Goal: Task Accomplishment & Management: Manage account settings

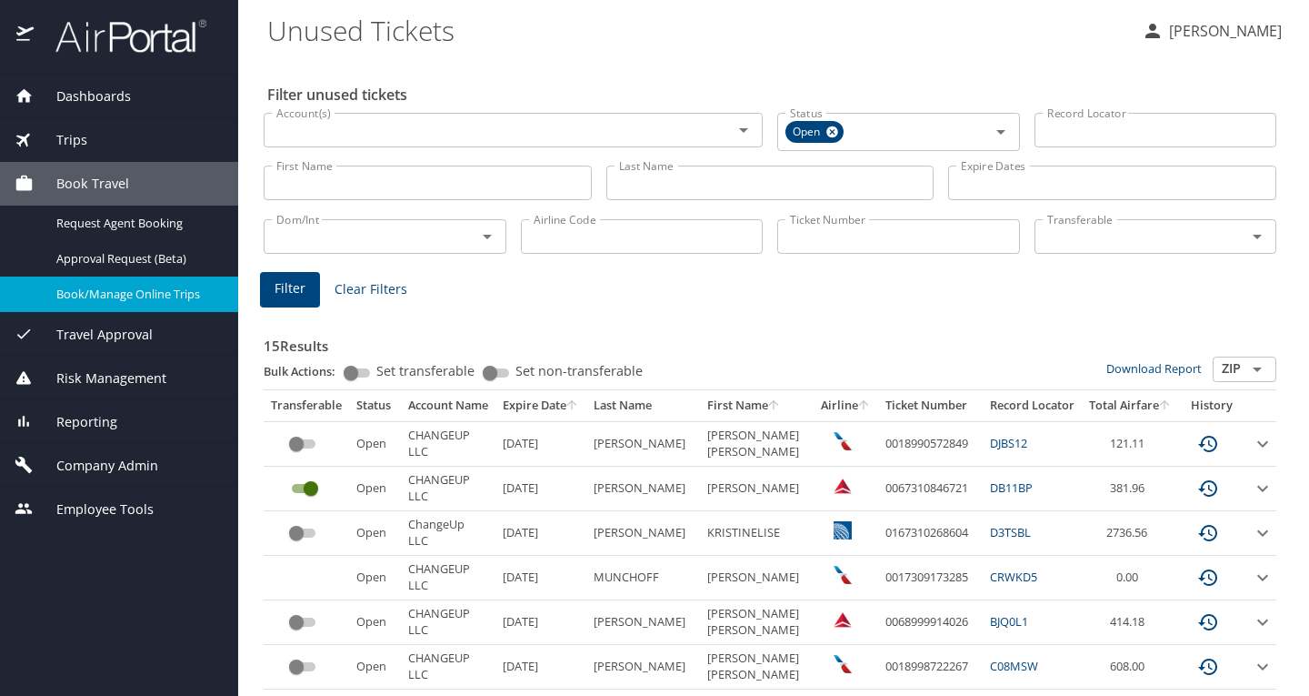
select select "50"
click at [107, 335] on span "Travel Approval" at bounding box center [93, 335] width 119 height 20
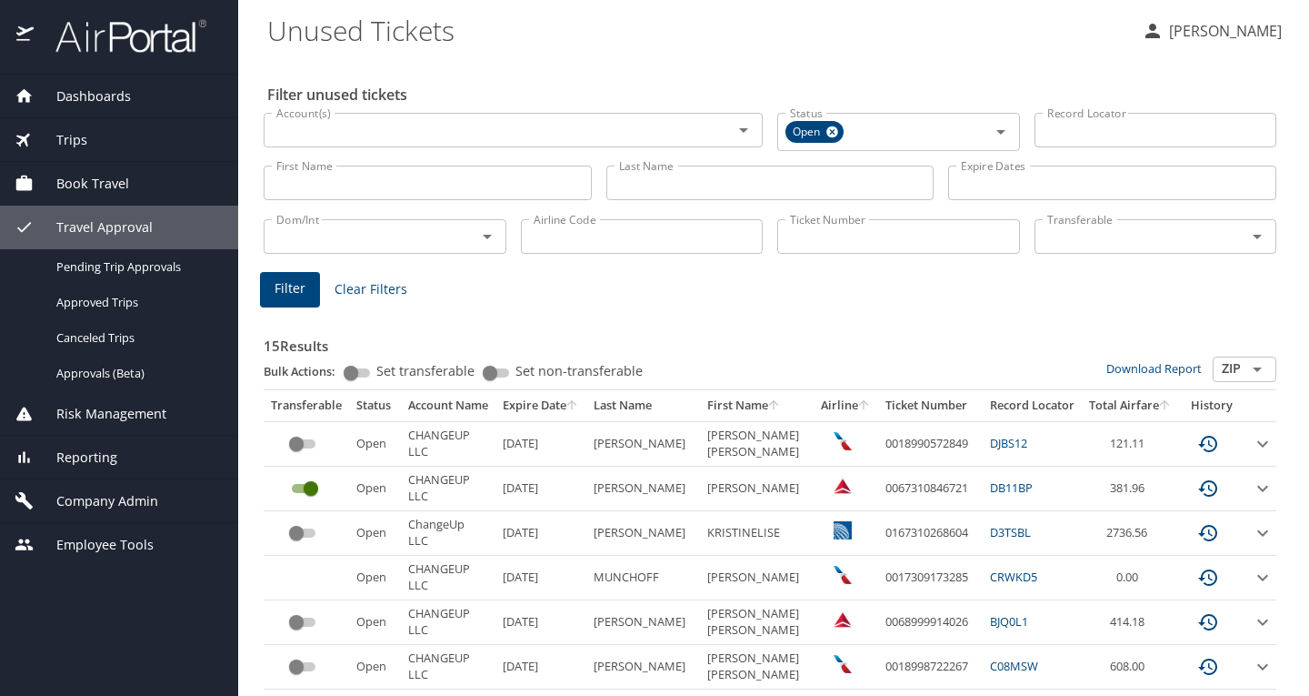
click at [142, 197] on div "Book Travel" at bounding box center [119, 184] width 238 height 44
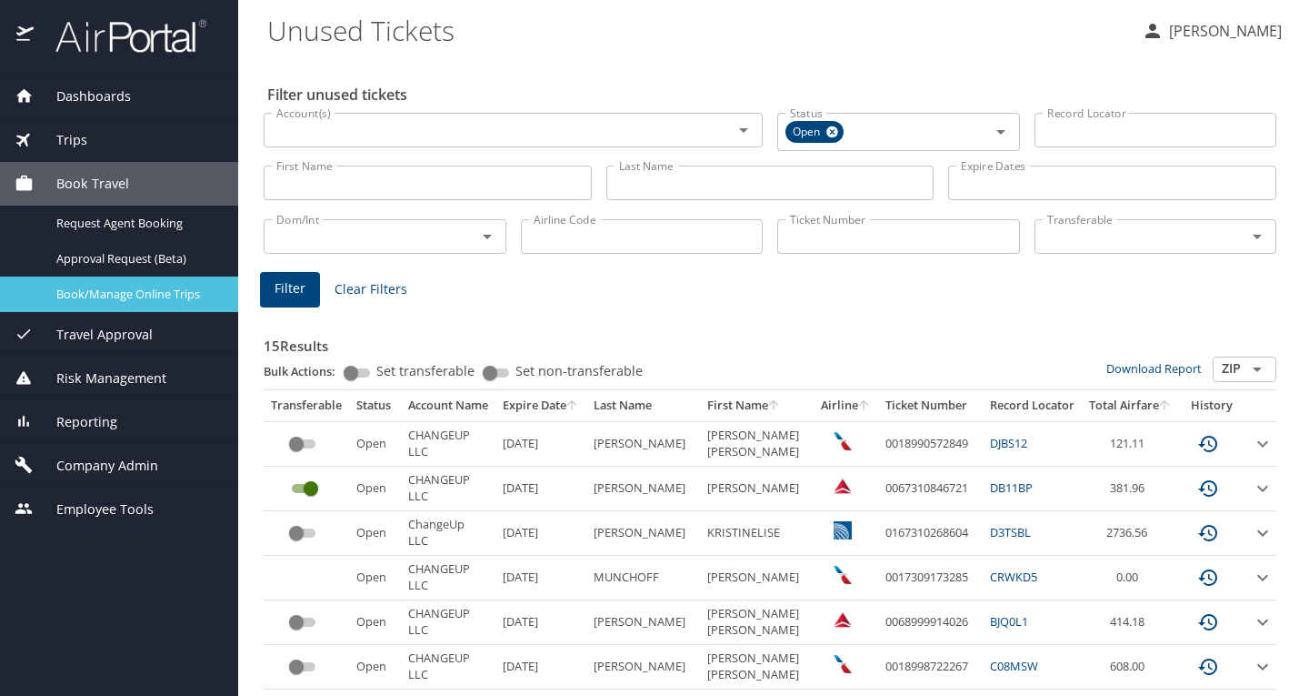
click at [124, 299] on span "Book/Manage Online Trips" at bounding box center [136, 293] width 160 height 17
click at [98, 459] on span "Company Admin" at bounding box center [96, 465] width 125 height 20
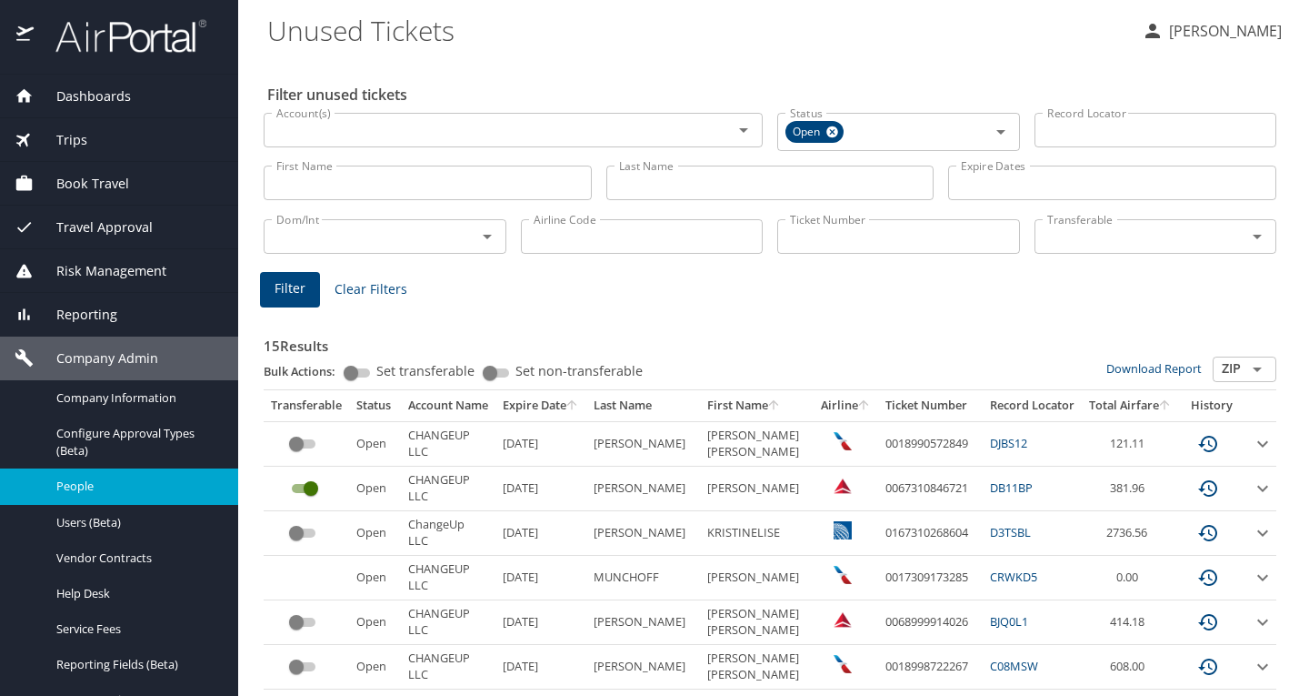
click at [105, 493] on span "People" at bounding box center [136, 485] width 160 height 17
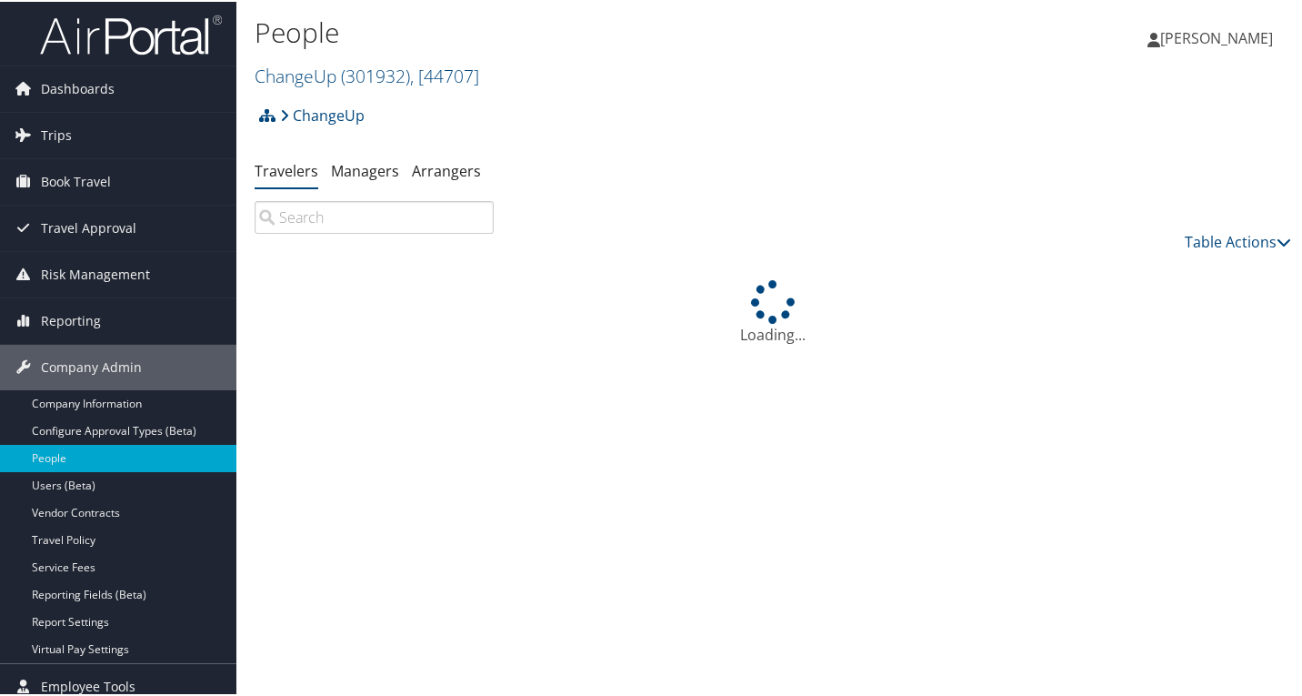
click at [360, 210] on input "search" at bounding box center [374, 215] width 239 height 33
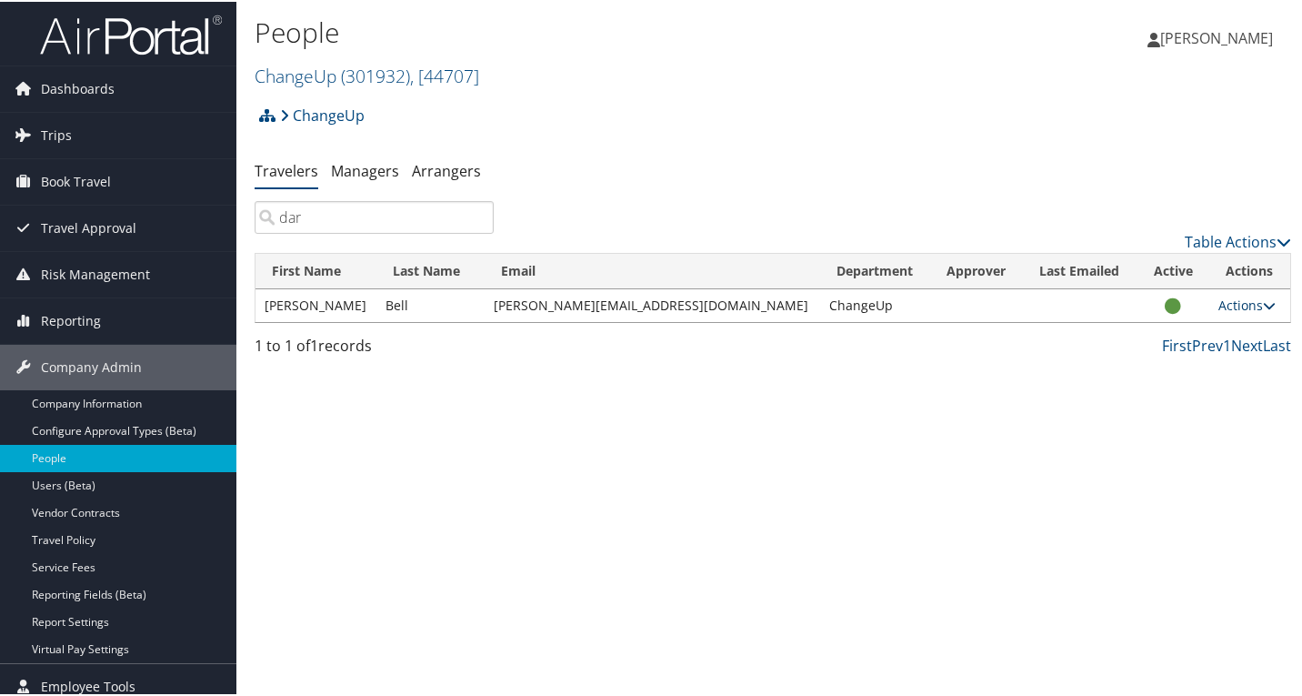
type input "dar"
click at [1218, 306] on link "Actions" at bounding box center [1246, 303] width 57 height 17
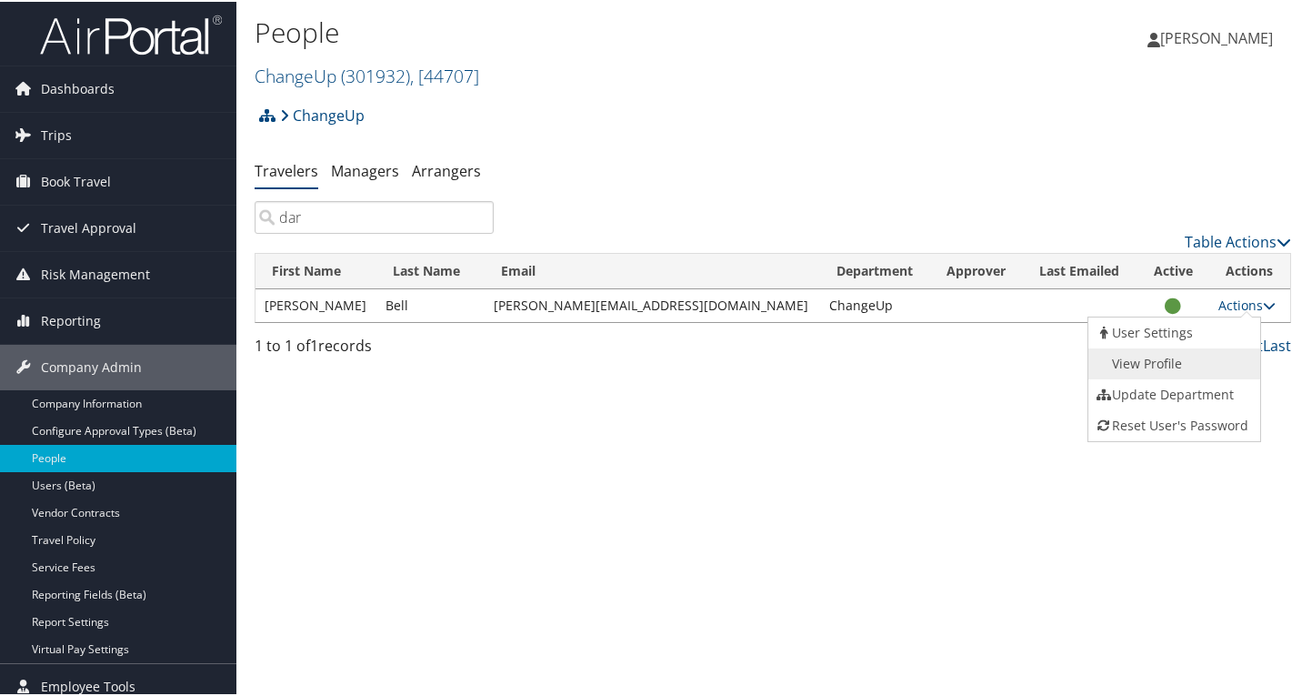
click at [1205, 368] on link "View Profile" at bounding box center [1171, 361] width 167 height 31
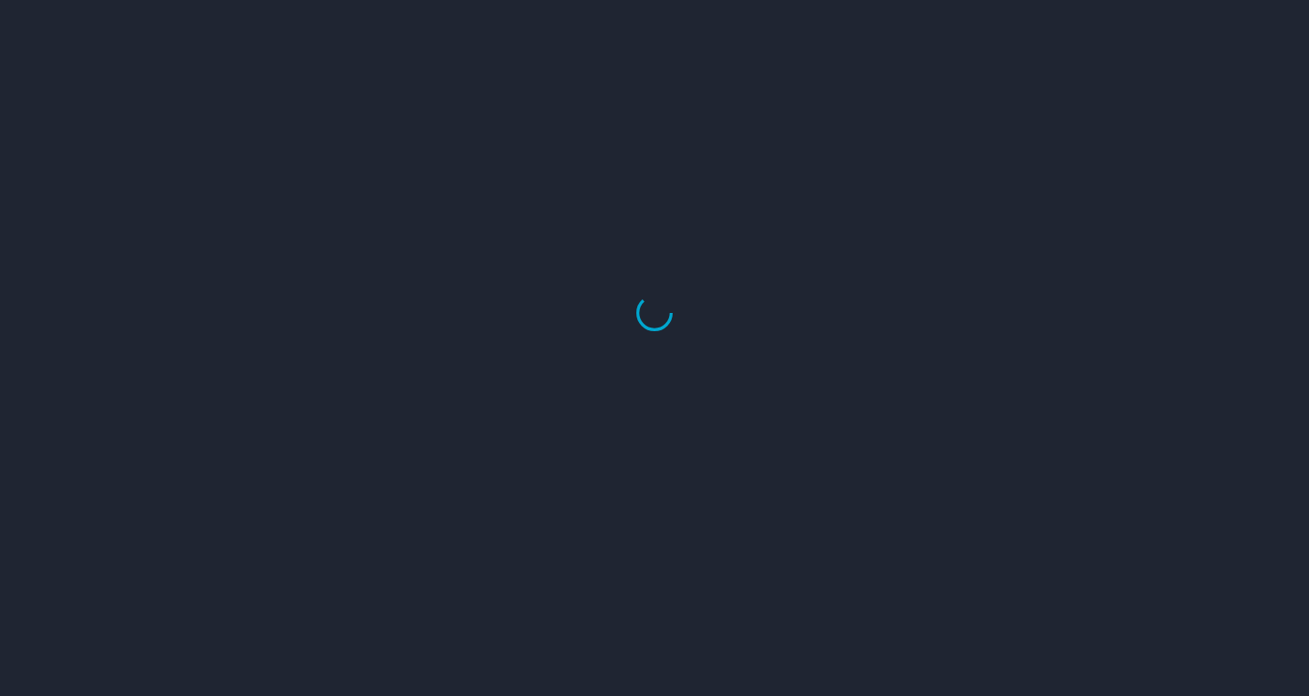
select select "US"
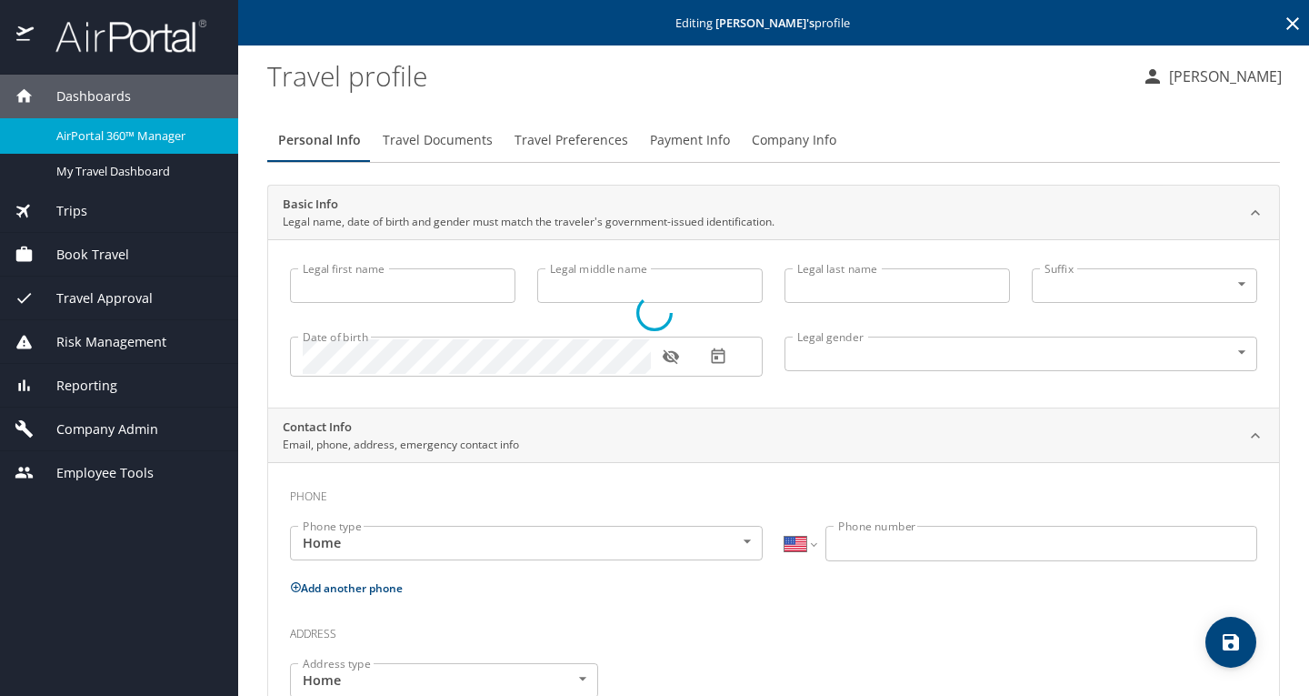
type input "[PERSON_NAME]"
type input "Bell"
type input "[DEMOGRAPHIC_DATA]"
type input "[PERSON_NAME]"
type input "Bell"
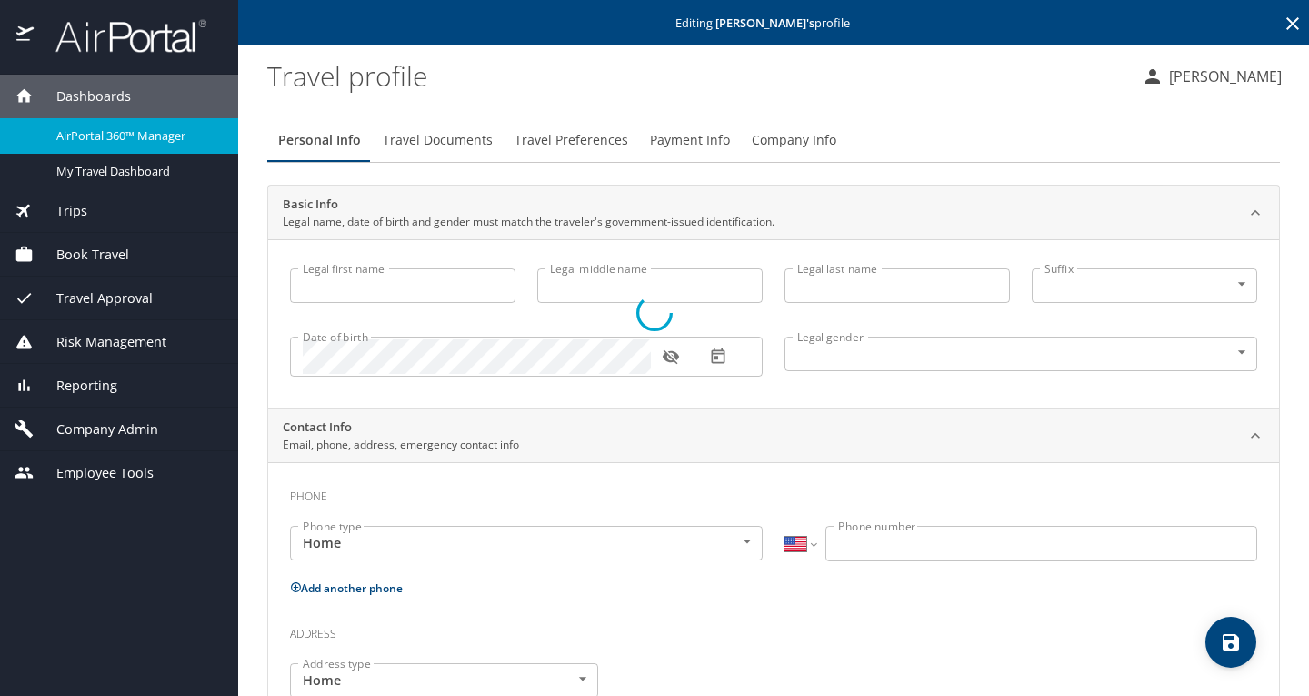
type input "[PHONE_NUMBER]"
type input "[GEOGRAPHIC_DATA]"
type input "[US_STATE]"
select select "US"
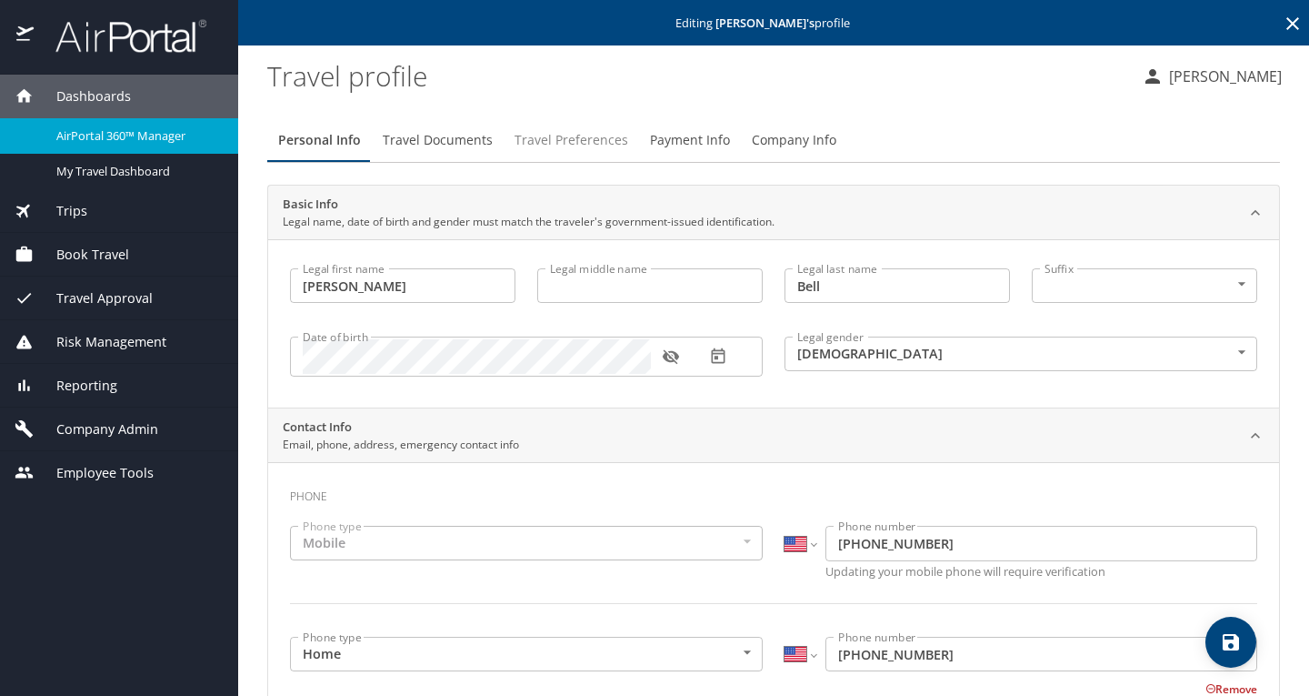
click at [586, 155] on button "Travel Preferences" at bounding box center [571, 140] width 135 height 44
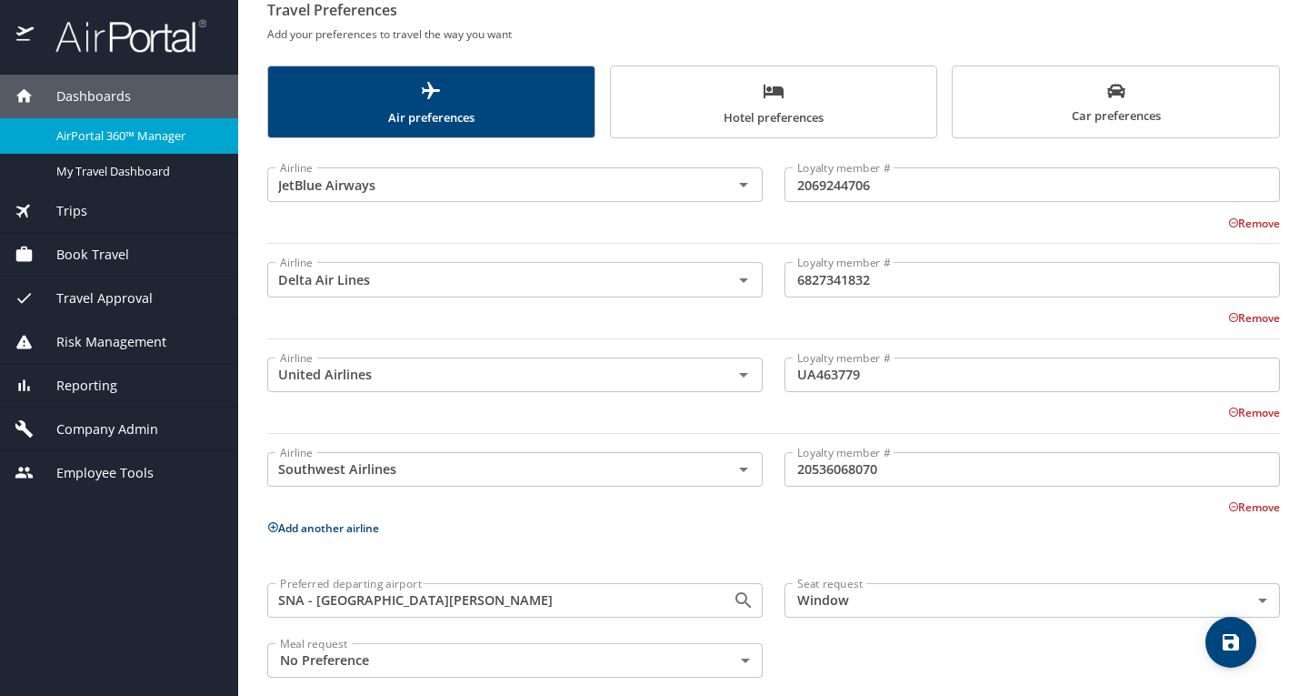
scroll to position [210, 0]
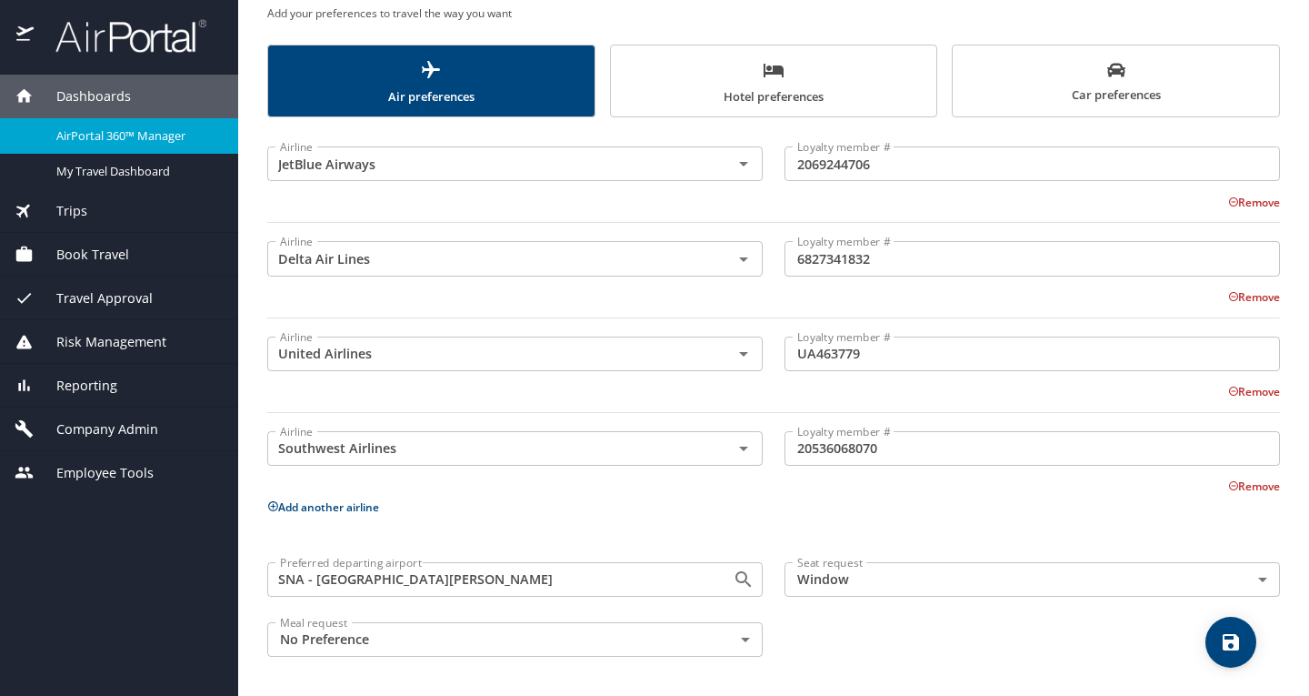
click at [100, 379] on span "Reporting" at bounding box center [76, 385] width 84 height 20
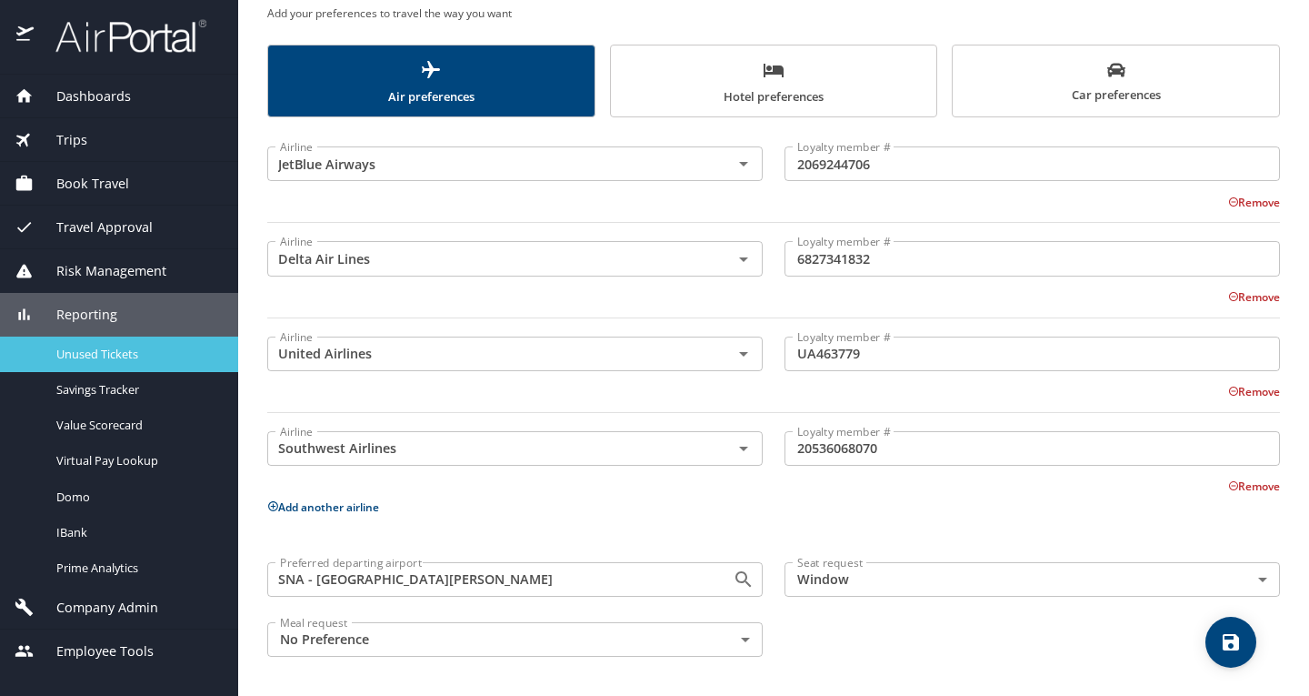
click at [105, 358] on span "Unused Tickets" at bounding box center [136, 353] width 160 height 17
